Goal: Transaction & Acquisition: Purchase product/service

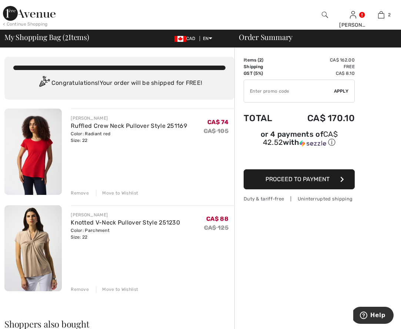
click at [285, 177] on span "Proceed to Payment" at bounding box center [297, 178] width 64 height 7
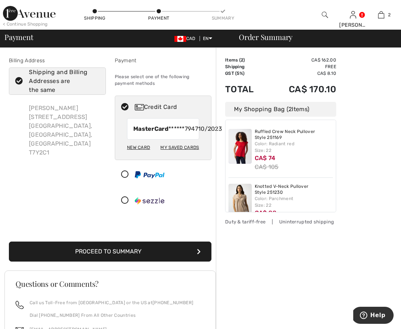
click at [136, 153] on div "New Card" at bounding box center [138, 147] width 23 height 13
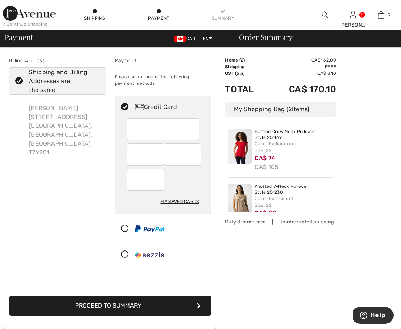
click at [181, 200] on div "My Saved Cards" at bounding box center [179, 201] width 38 height 13
radio input "true"
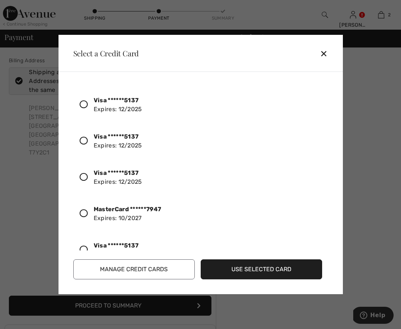
click at [125, 267] on button "Manage Credit Cards" at bounding box center [133, 269] width 121 height 20
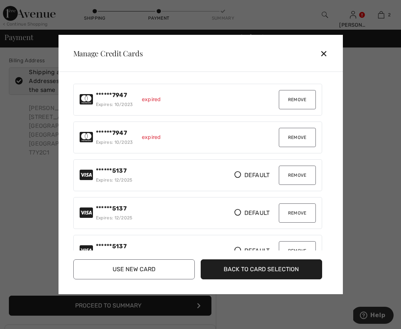
click at [297, 100] on button "Remove" at bounding box center [297, 99] width 37 height 19
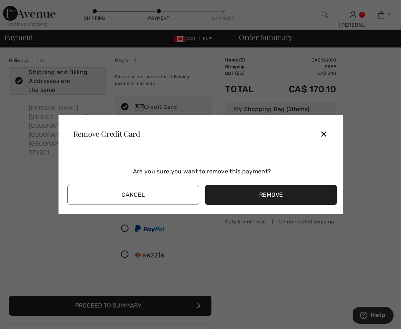
click at [264, 197] on button "Remove" at bounding box center [271, 195] width 132 height 20
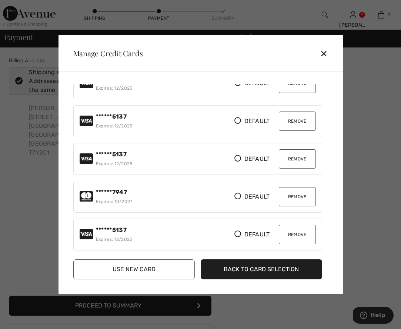
scroll to position [52, 0]
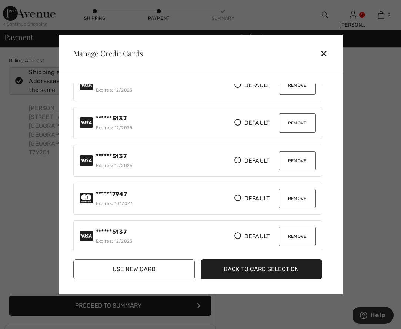
click at [236, 264] on button "Back to Card Selection" at bounding box center [261, 269] width 121 height 20
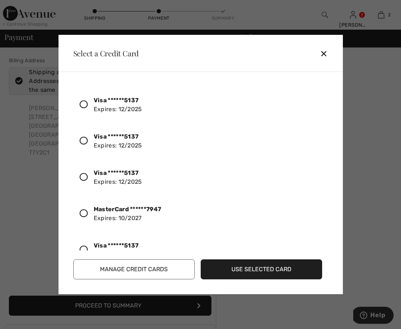
click at [85, 104] on icon at bounding box center [84, 104] width 8 height 8
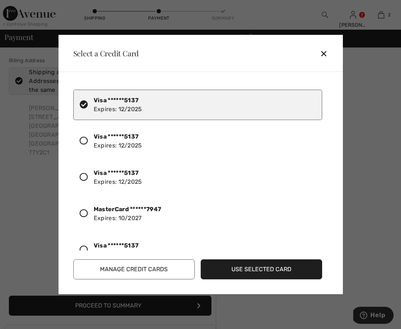
click at [245, 266] on button "Use Selected Card" at bounding box center [261, 269] width 121 height 20
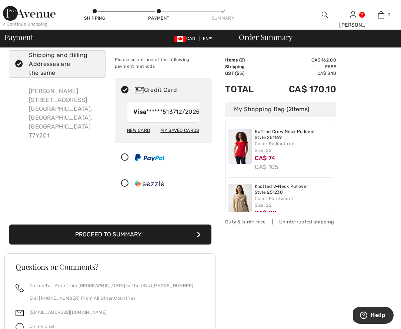
scroll to position [16, 0]
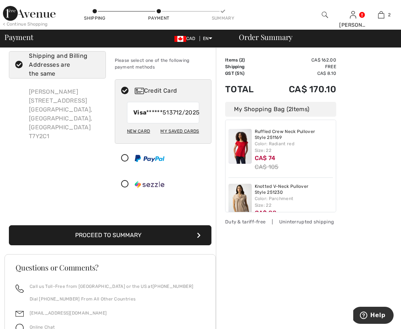
click at [127, 242] on button "Proceed to Summary" at bounding box center [110, 235] width 202 height 20
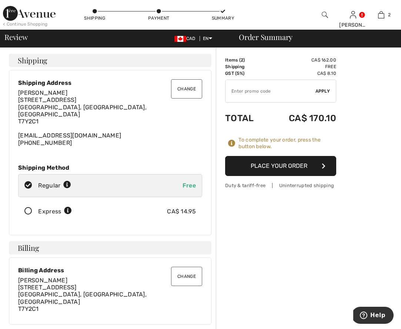
click at [268, 166] on button "Place Your Order" at bounding box center [280, 166] width 111 height 20
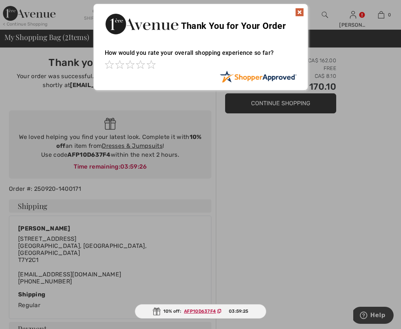
click at [300, 13] on img at bounding box center [299, 12] width 9 height 9
